Goal: Navigation & Orientation: Find specific page/section

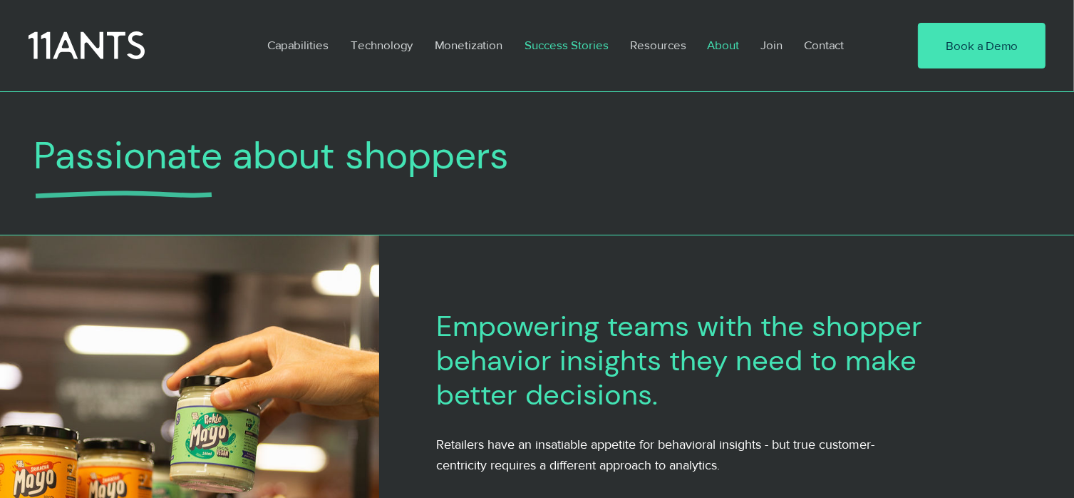
click at [566, 45] on p "Success Stories" at bounding box center [567, 45] width 98 height 33
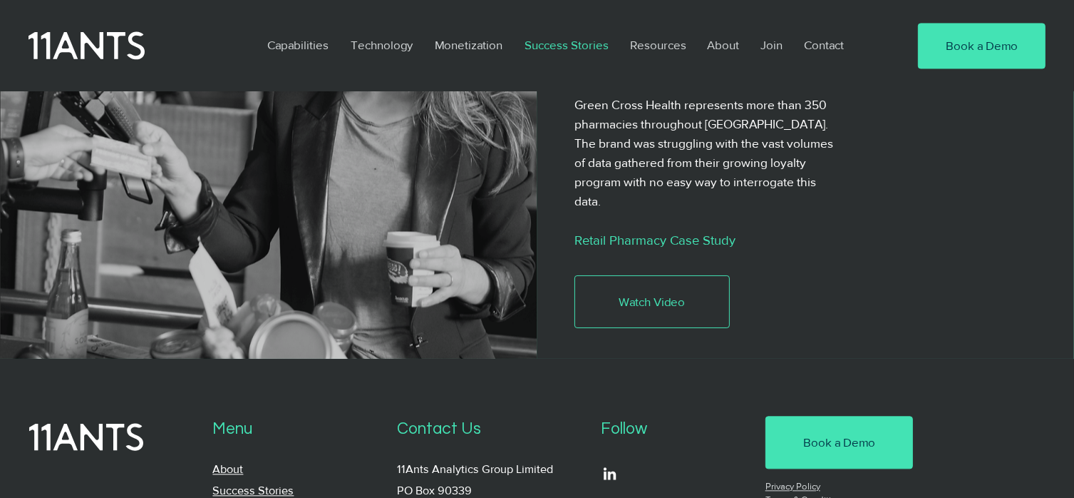
scroll to position [3065, 0]
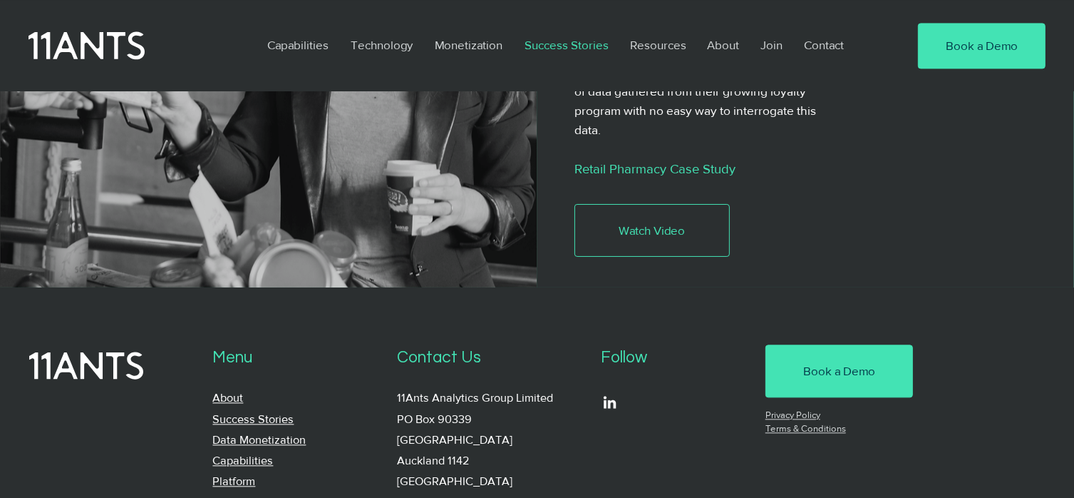
click at [244, 475] on link "Platform" at bounding box center [233, 481] width 43 height 12
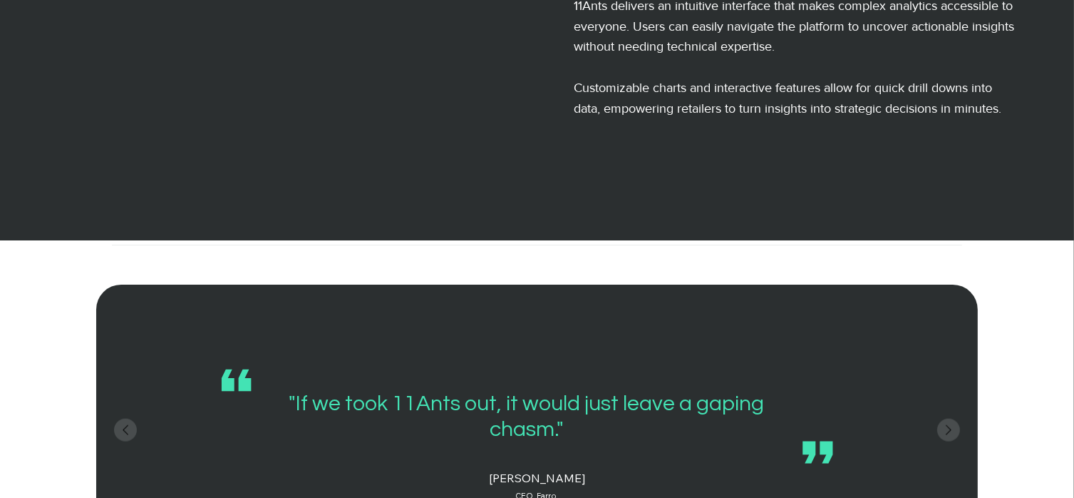
scroll to position [1853, 0]
